Goal: Task Accomplishment & Management: Use online tool/utility

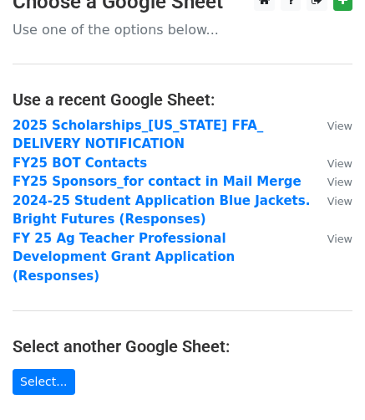
scroll to position [18, 0]
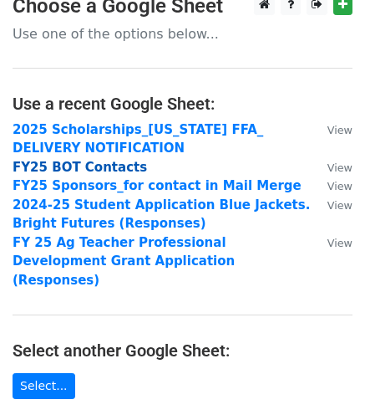
click at [73, 165] on strong "FY25 BOT Contacts" at bounding box center [80, 167] width 135 height 15
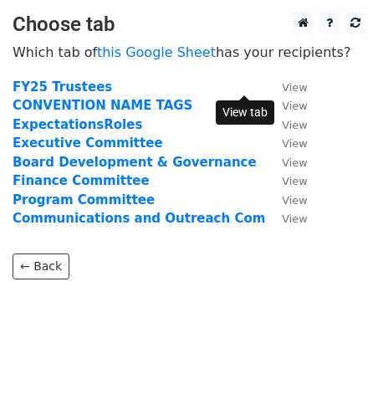
click at [282, 90] on small "View" at bounding box center [294, 87] width 25 height 13
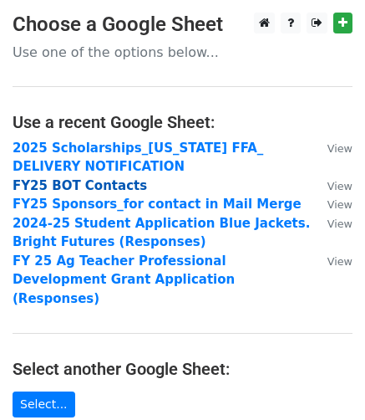
click at [100, 185] on strong "FY25 BOT Contacts" at bounding box center [80, 185] width 135 height 15
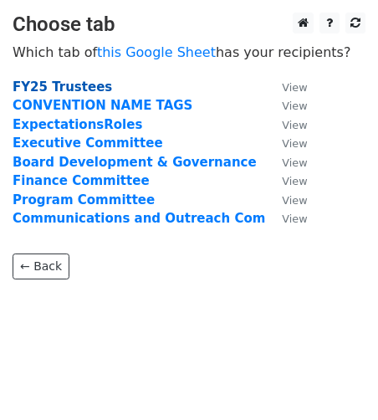
click at [69, 89] on strong "FY25 Trustees" at bounding box center [63, 86] width 100 height 15
